Goal: Transaction & Acquisition: Purchase product/service

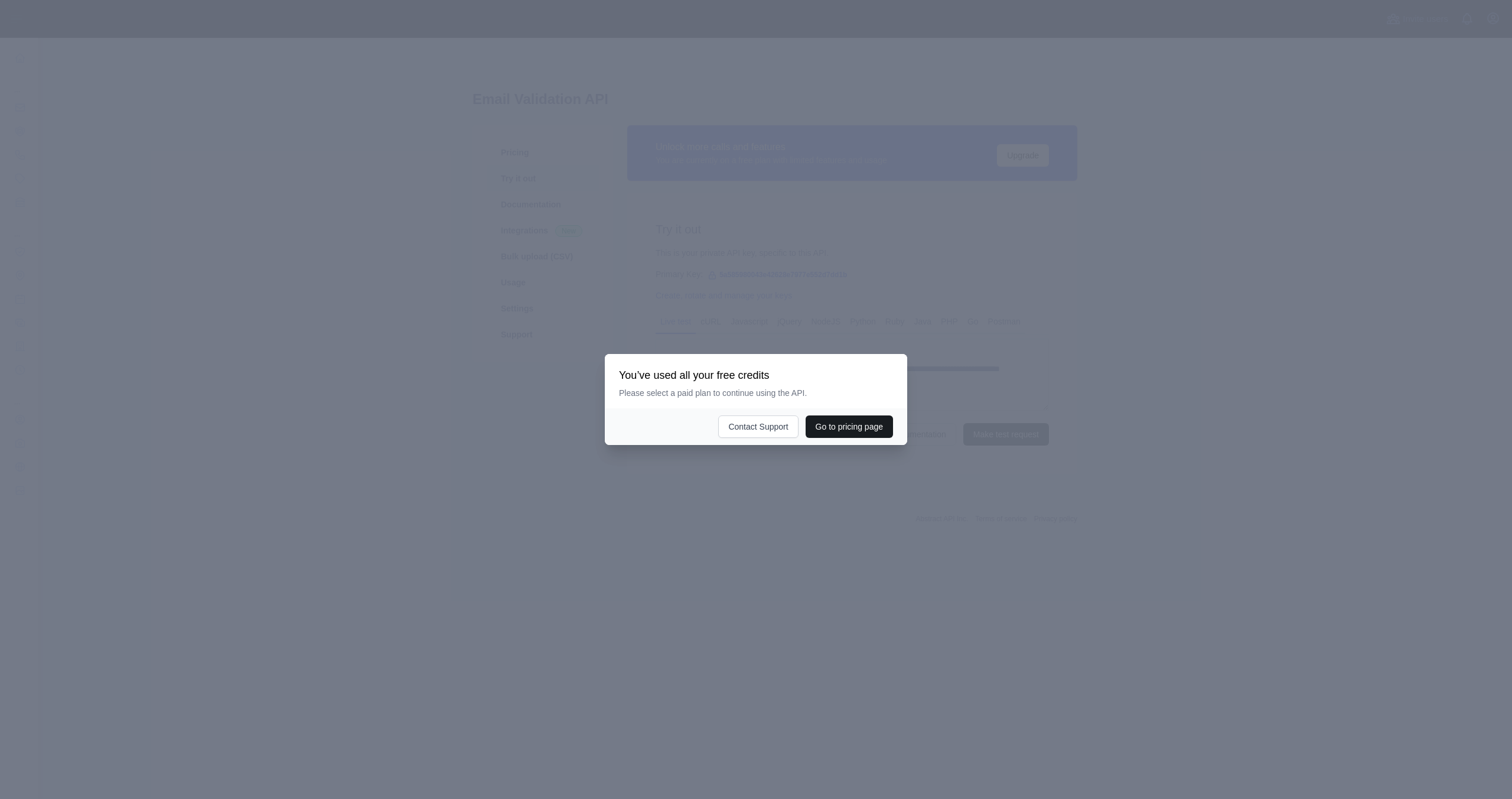
click at [815, 431] on button "Go to pricing page" at bounding box center [849, 426] width 87 height 23
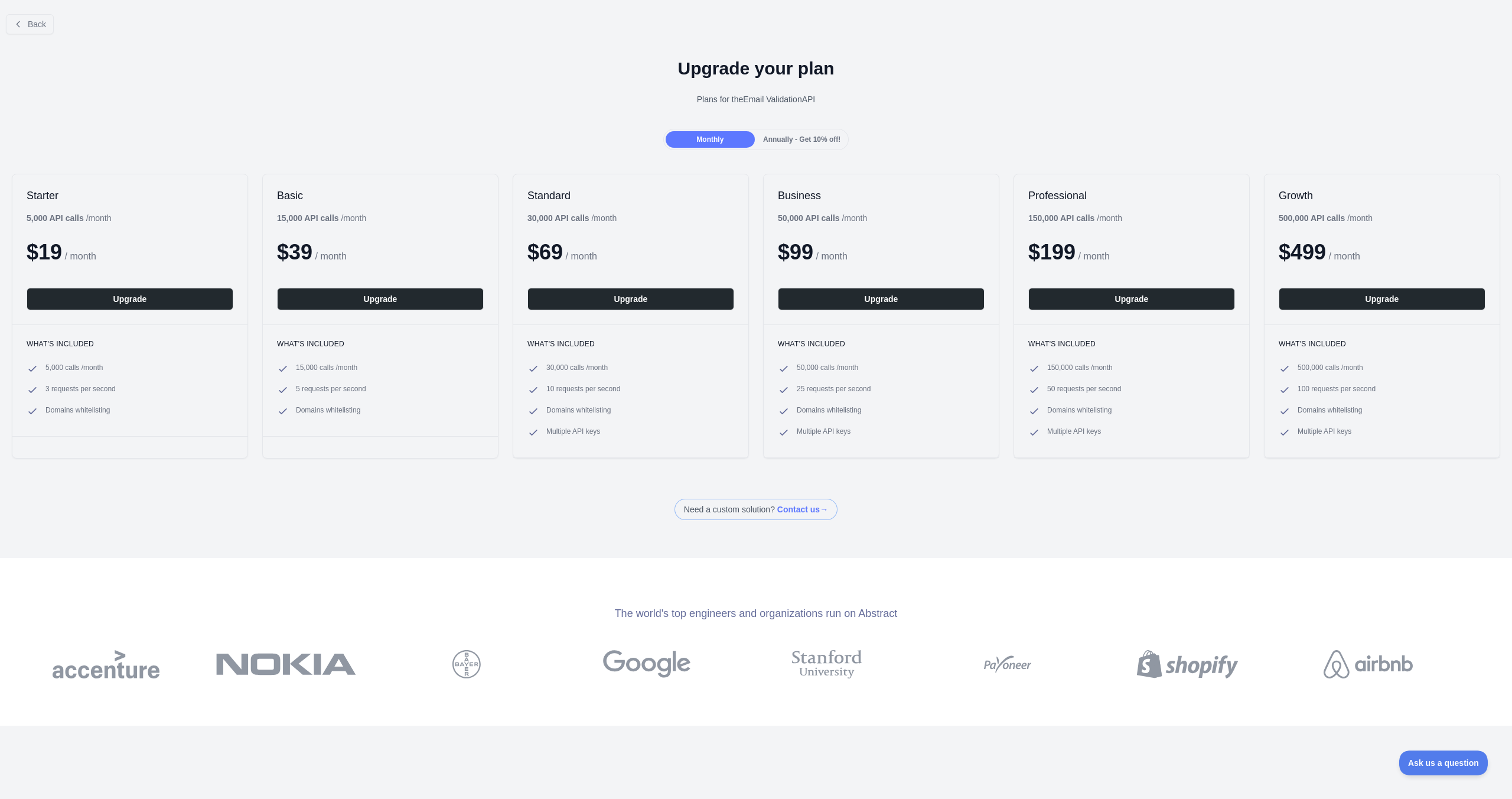
click at [110, 146] on div "Monthly Annually - Get 10% off!" at bounding box center [756, 139] width 1512 height 21
click at [124, 138] on div "Monthly Annually - Get 10% off!" at bounding box center [756, 139] width 1512 height 21
click at [122, 100] on div "Plans for the Email Validation API" at bounding box center [756, 99] width 1493 height 12
click at [139, 120] on div "Upgrade your plan Plans for the Email Validation API" at bounding box center [756, 86] width 1512 height 85
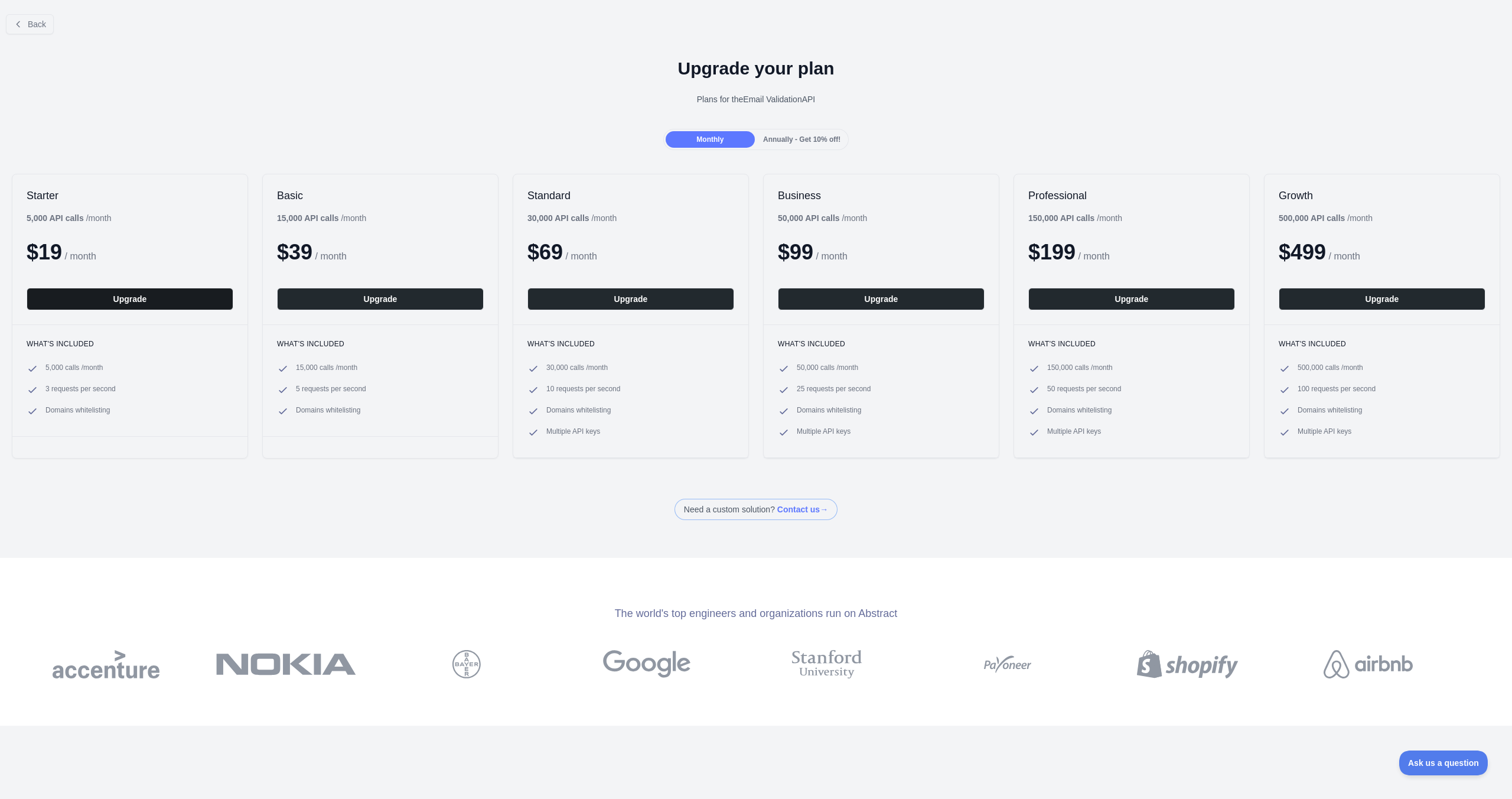
click at [144, 295] on button "Upgrade" at bounding box center [130, 298] width 207 height 23
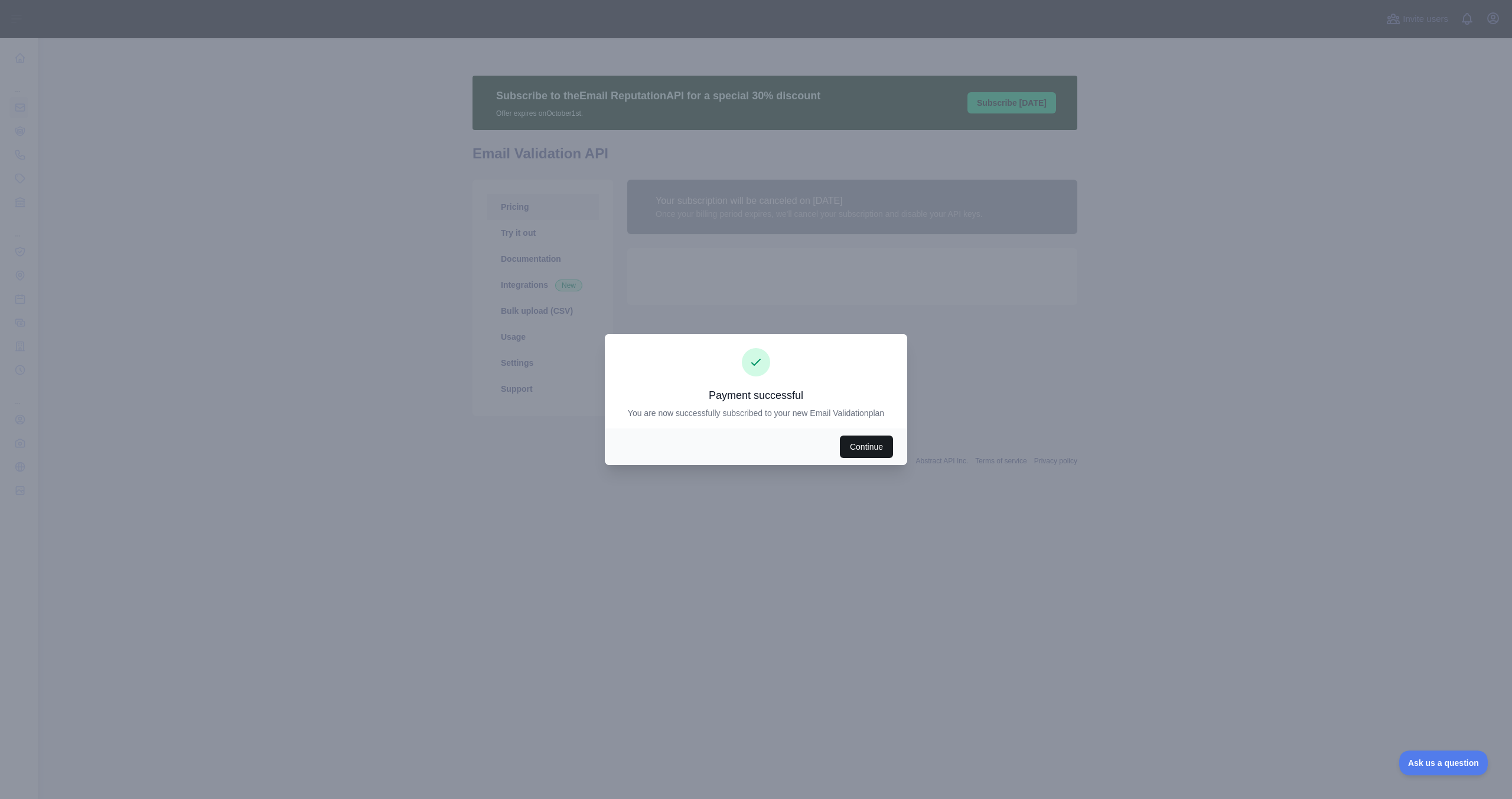
click at [884, 449] on button "Continue" at bounding box center [867, 446] width 54 height 23
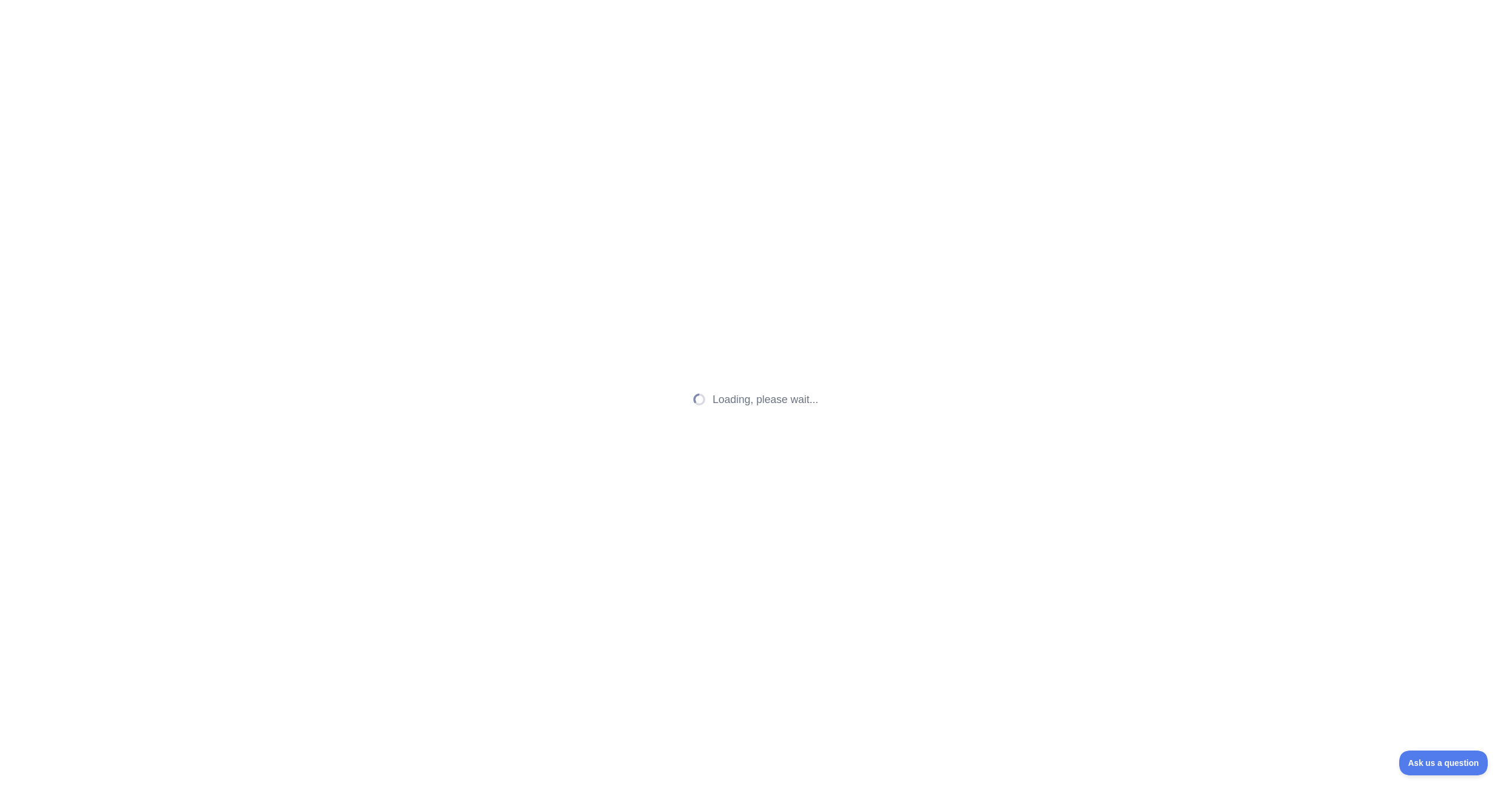
click at [876, 440] on div "Loading, please wait..." at bounding box center [756, 400] width 1512 height 799
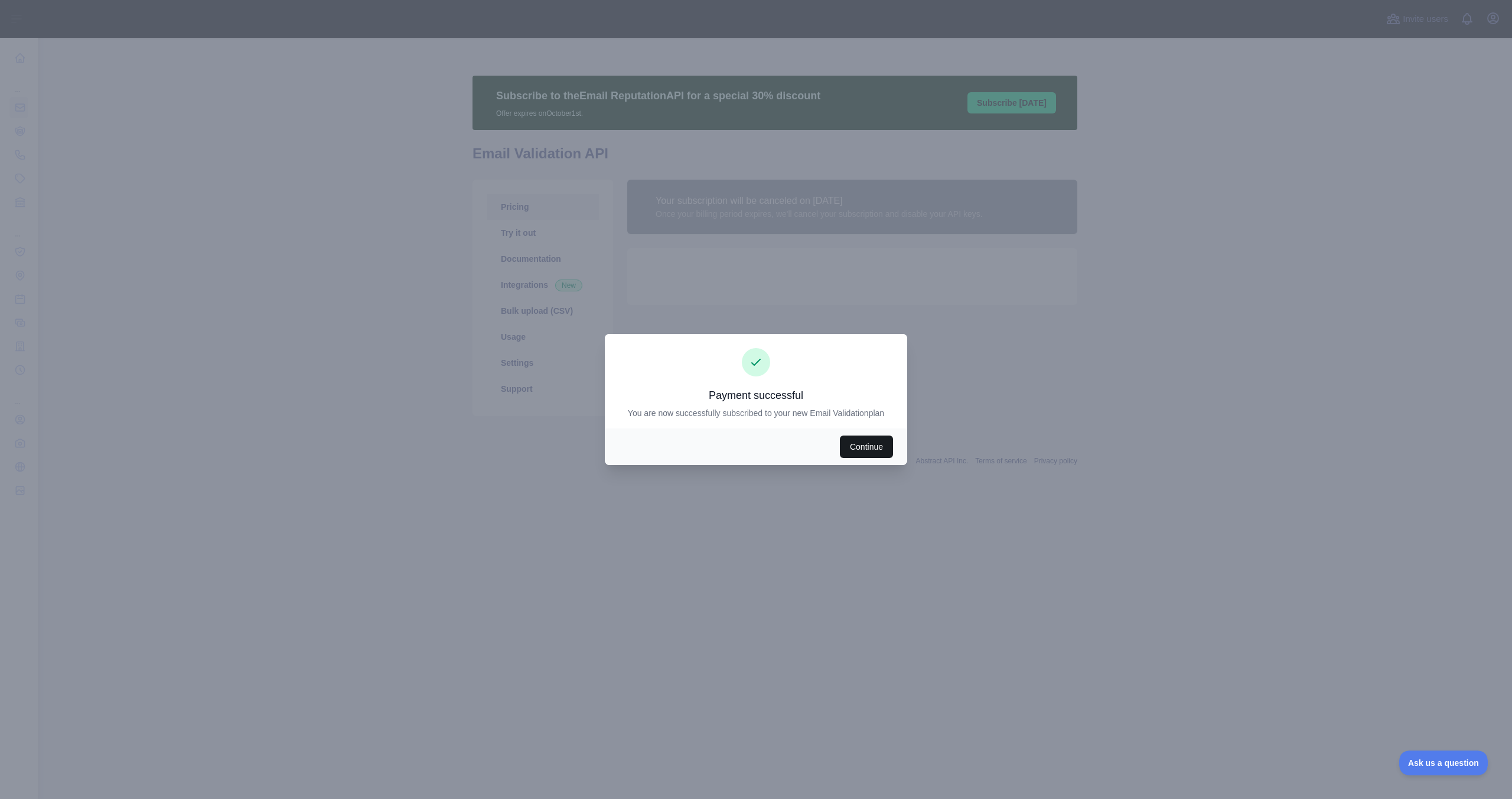
click at [864, 442] on button "Continue" at bounding box center [867, 446] width 54 height 23
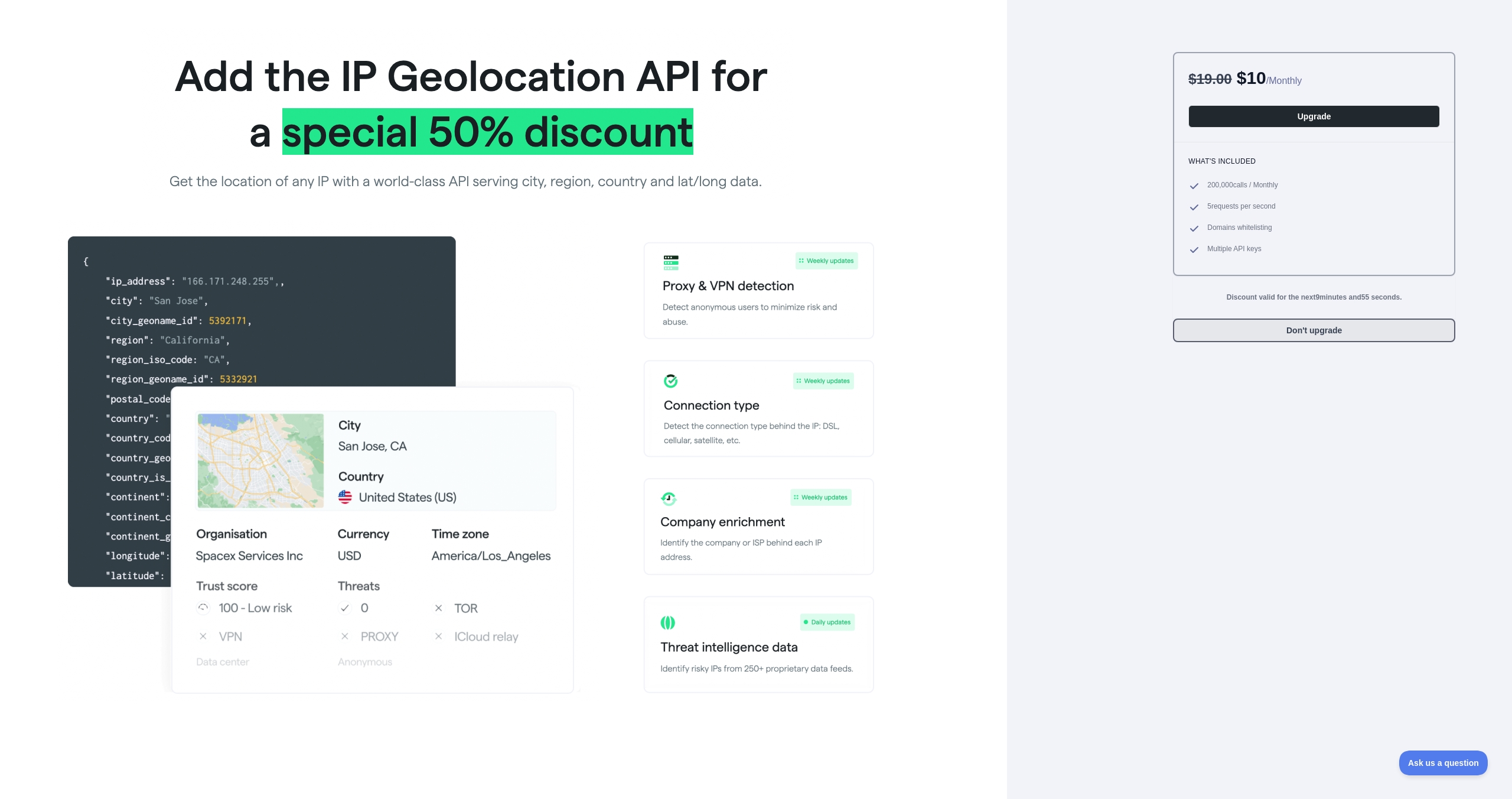
click at [1288, 337] on button "Don't upgrade" at bounding box center [1314, 330] width 282 height 24
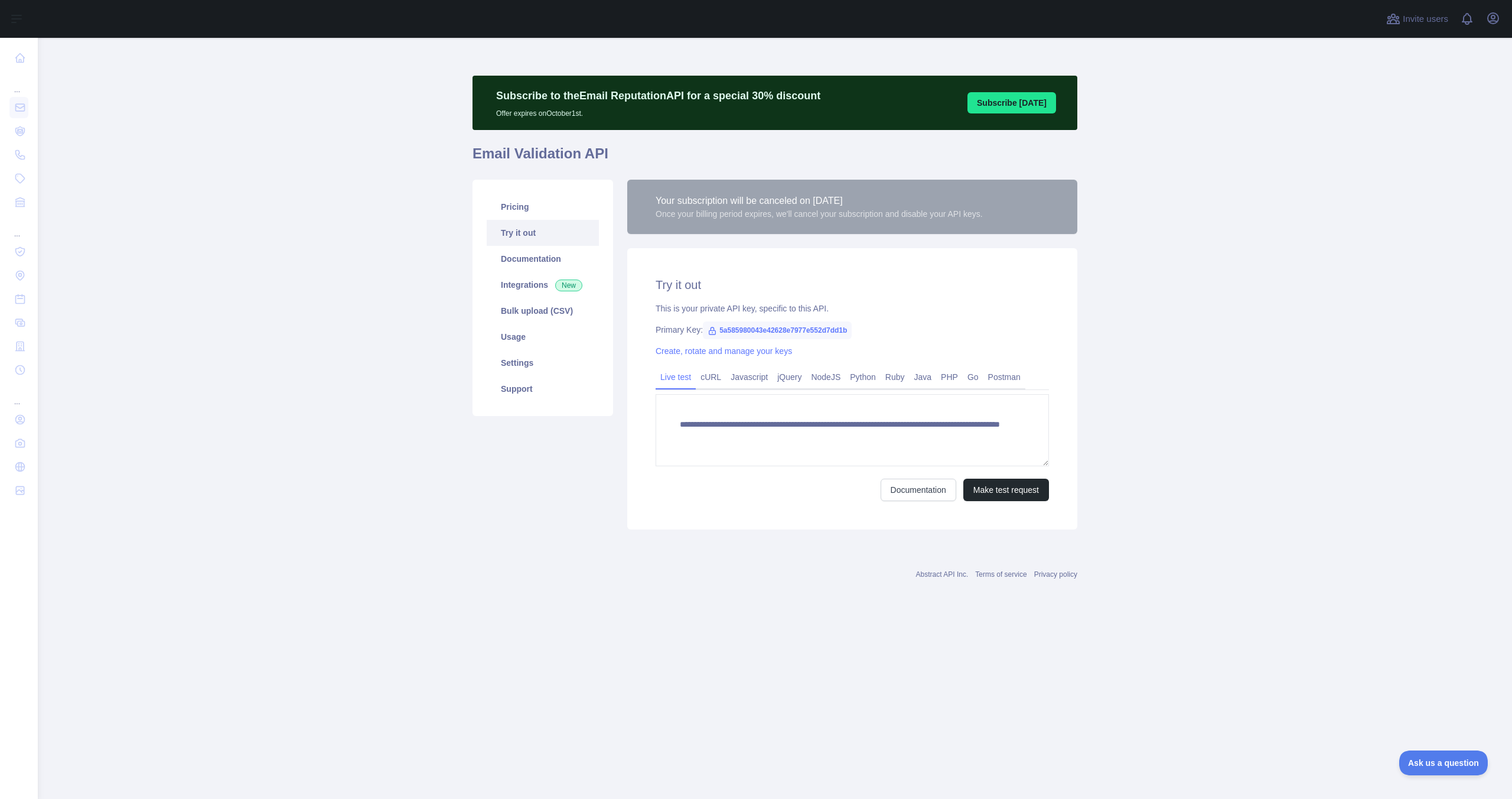
click at [873, 299] on div "**********" at bounding box center [852, 389] width 450 height 282
click at [768, 309] on div "This is your private API key, specific to this API." at bounding box center [852, 308] width 393 height 12
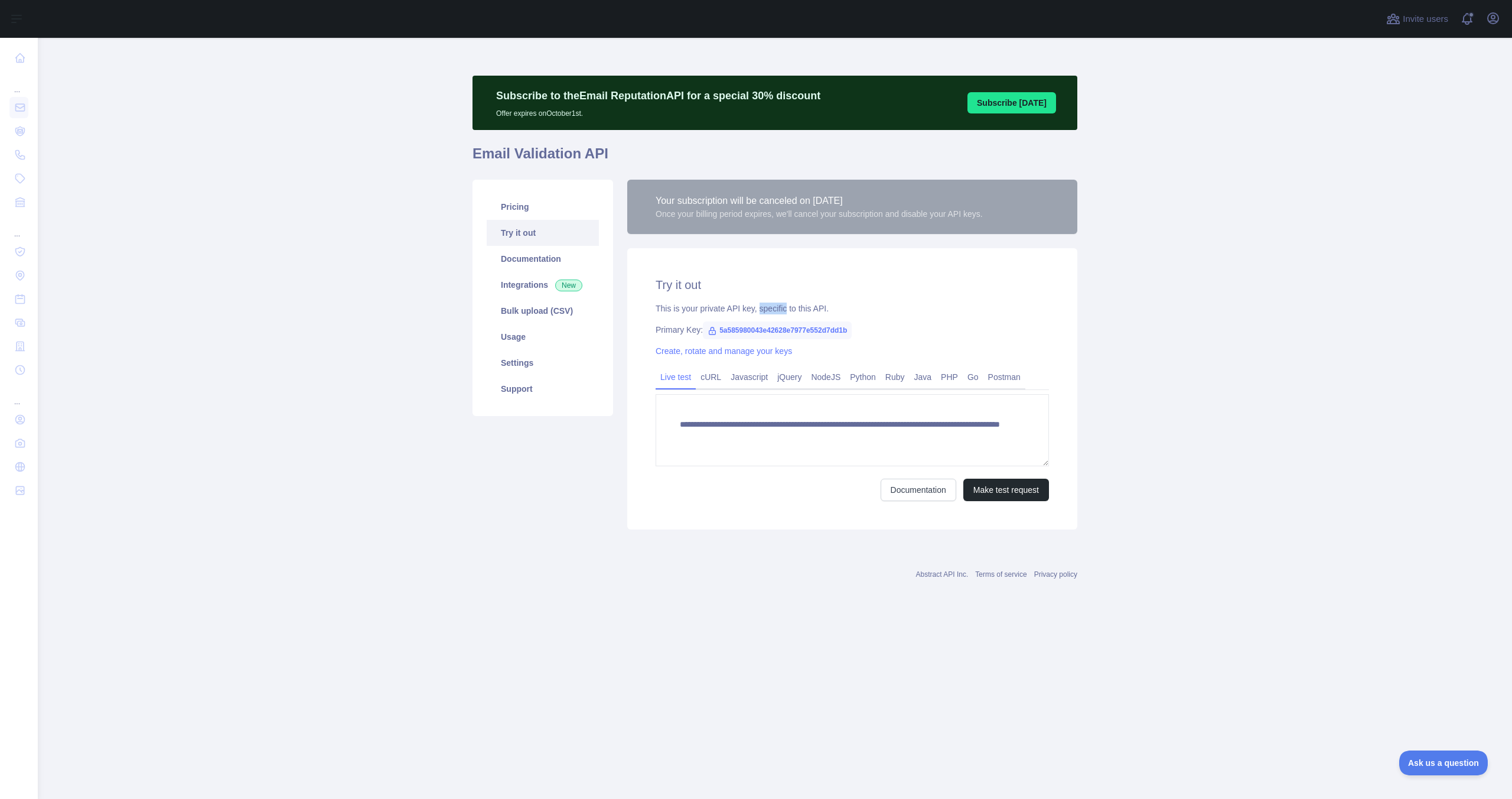
click at [768, 309] on div "This is your private API key, specific to this API." at bounding box center [852, 308] width 393 height 12
drag, startPoint x: 889, startPoint y: 331, endPoint x: 719, endPoint y: 329, distance: 170.0
click at [719, 329] on div "Primary Key: 5a585980043e42628e7977e552d7dd1b" at bounding box center [852, 330] width 393 height 12
click at [757, 331] on span "5a585980043e42628e7977e552d7dd1b" at bounding box center [777, 330] width 149 height 18
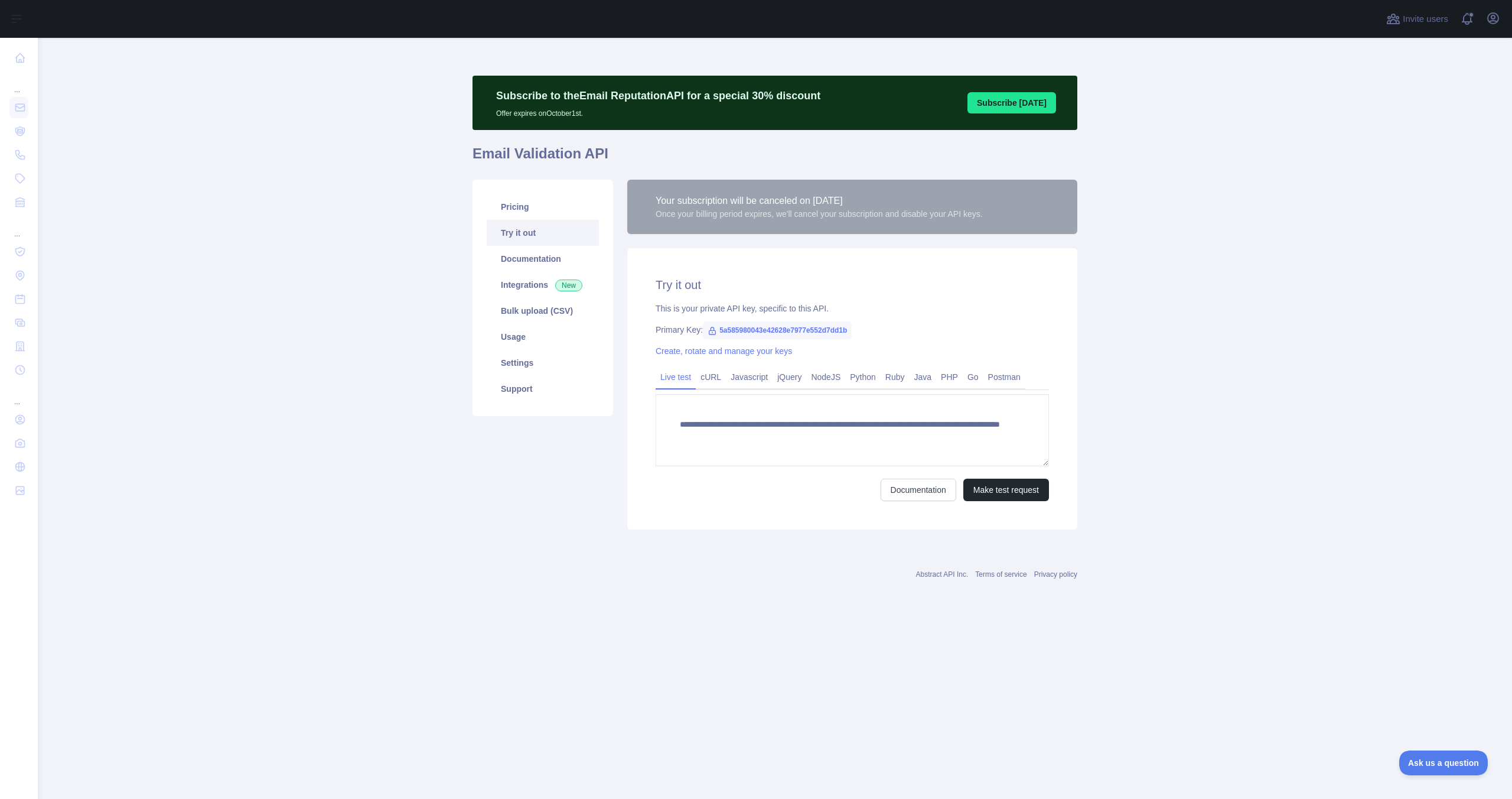
click at [757, 331] on span "5a585980043e42628e7977e552d7dd1b" at bounding box center [777, 330] width 149 height 18
click at [782, 329] on span "5a585980043e42628e7977e552d7dd1b" at bounding box center [777, 330] width 149 height 18
click at [1189, 240] on main "**********" at bounding box center [775, 418] width 1474 height 761
